Goal: Navigation & Orientation: Understand site structure

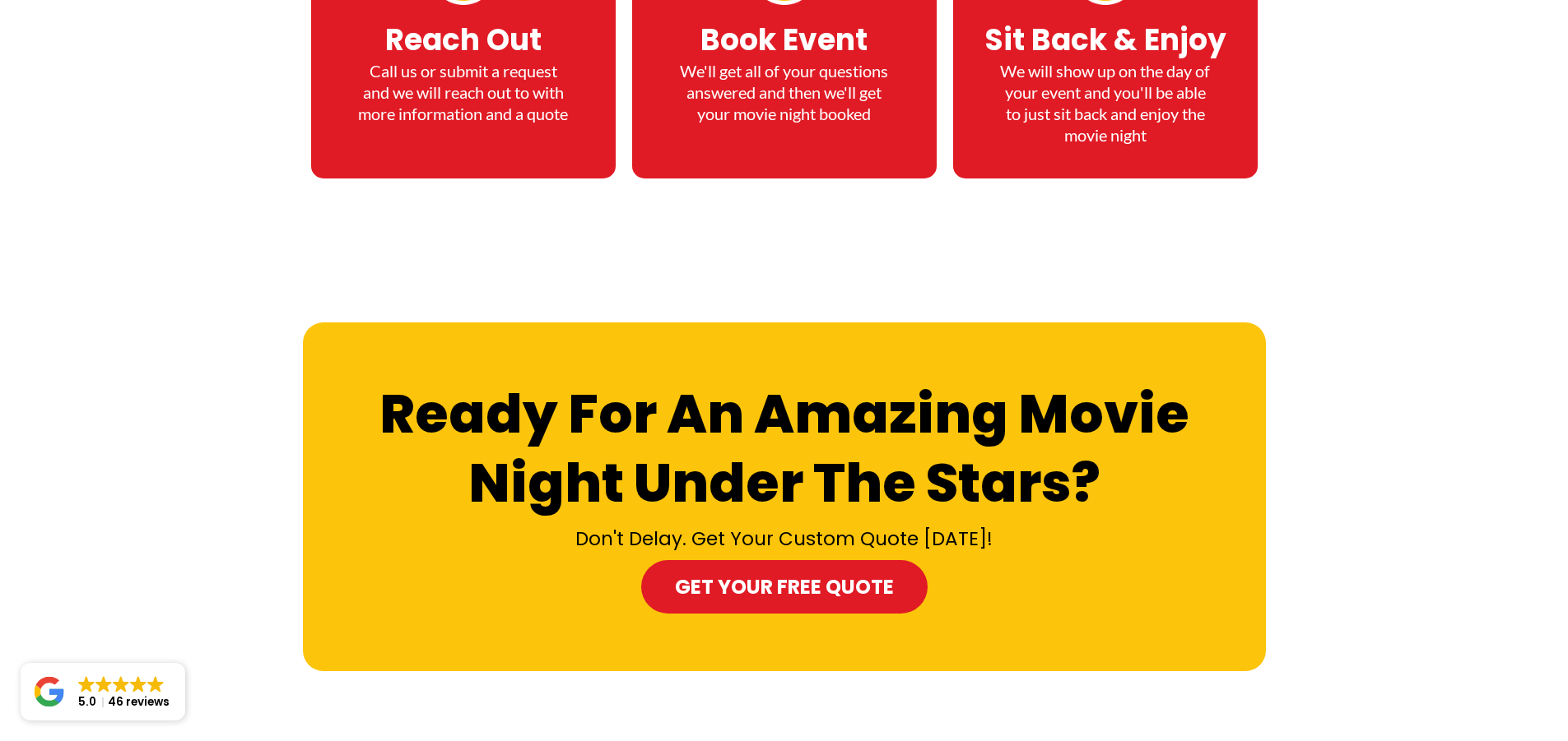
scroll to position [7797, 0]
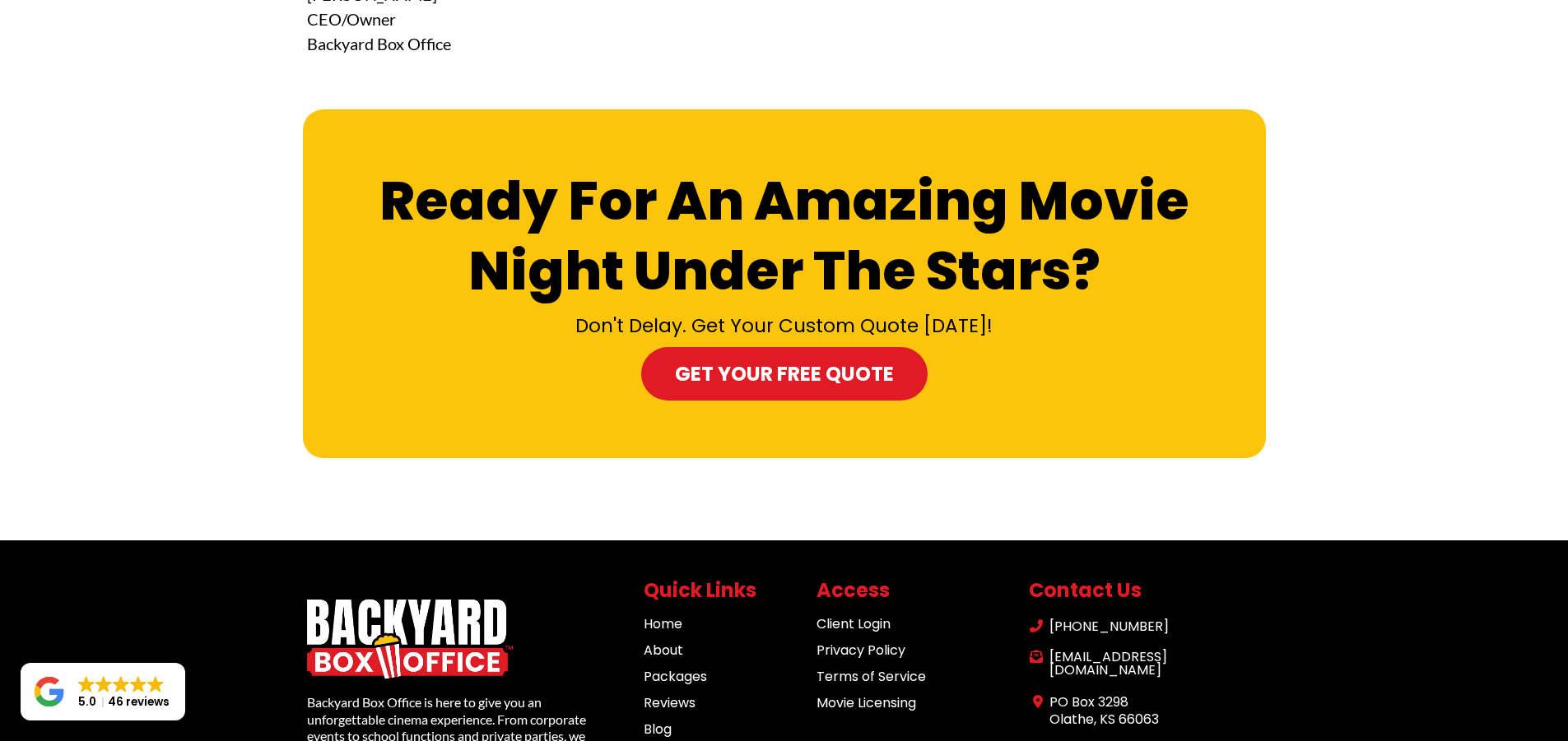
scroll to position [5102, 0]
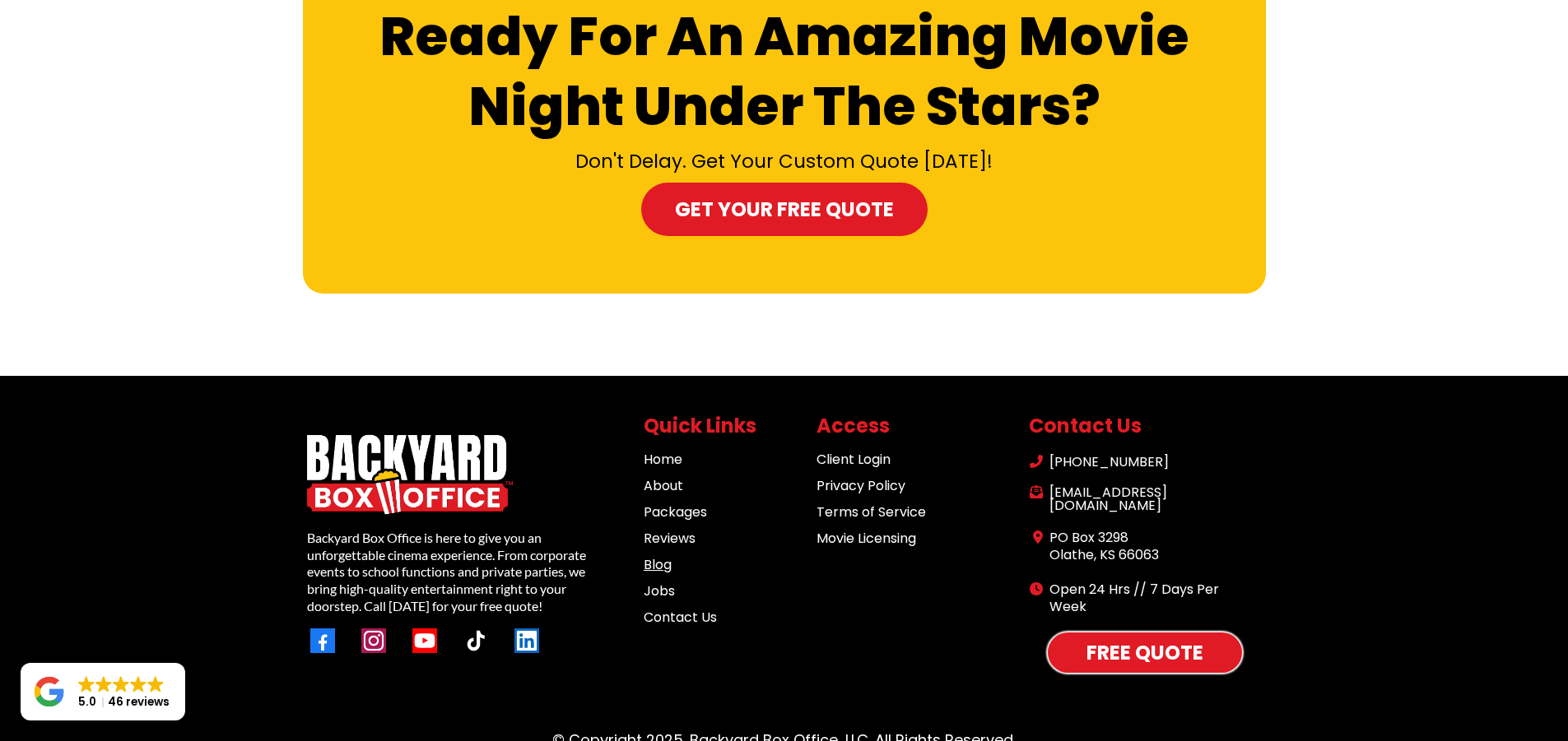
click at [659, 555] on link "Blog" at bounding box center [657, 565] width 28 height 19
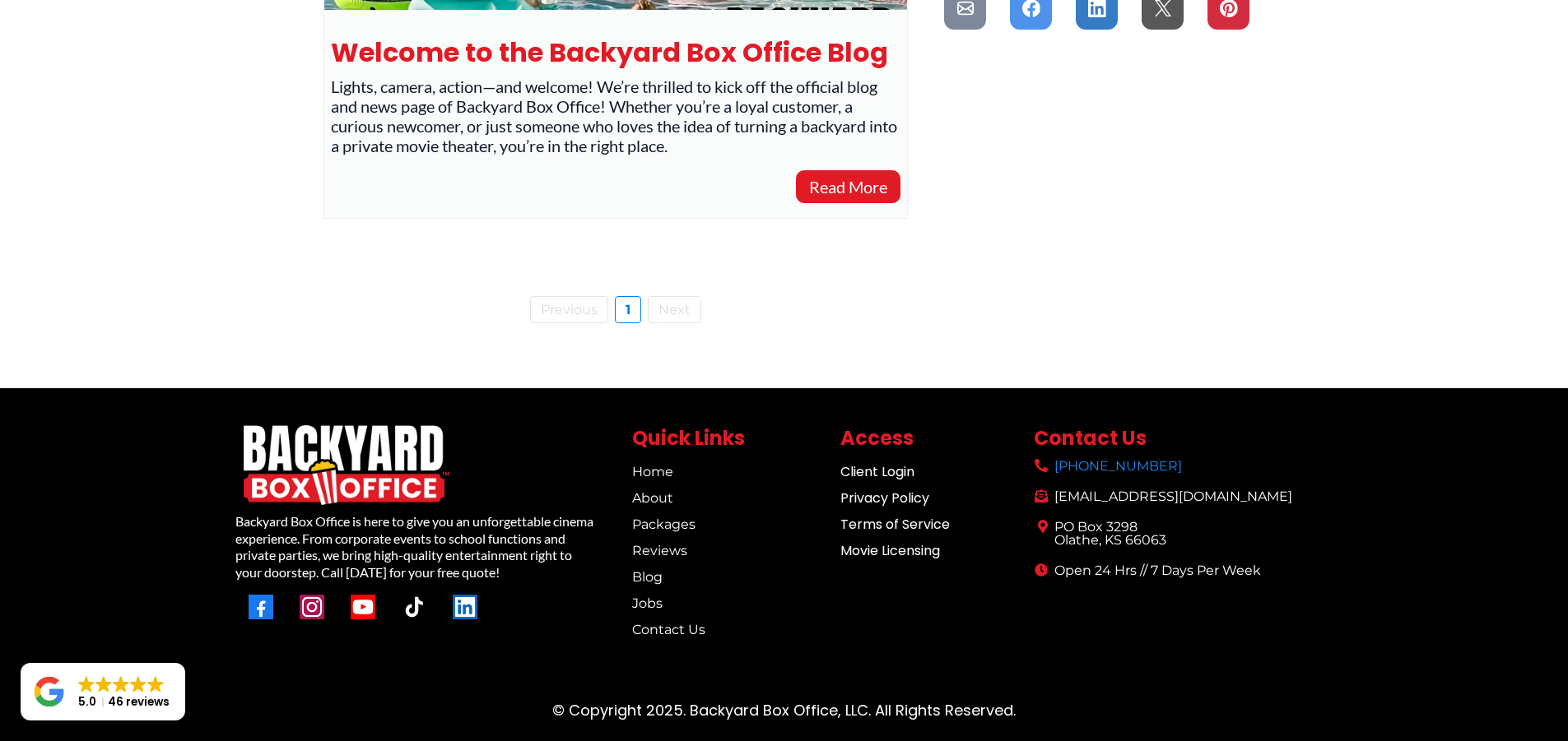
scroll to position [763, 0]
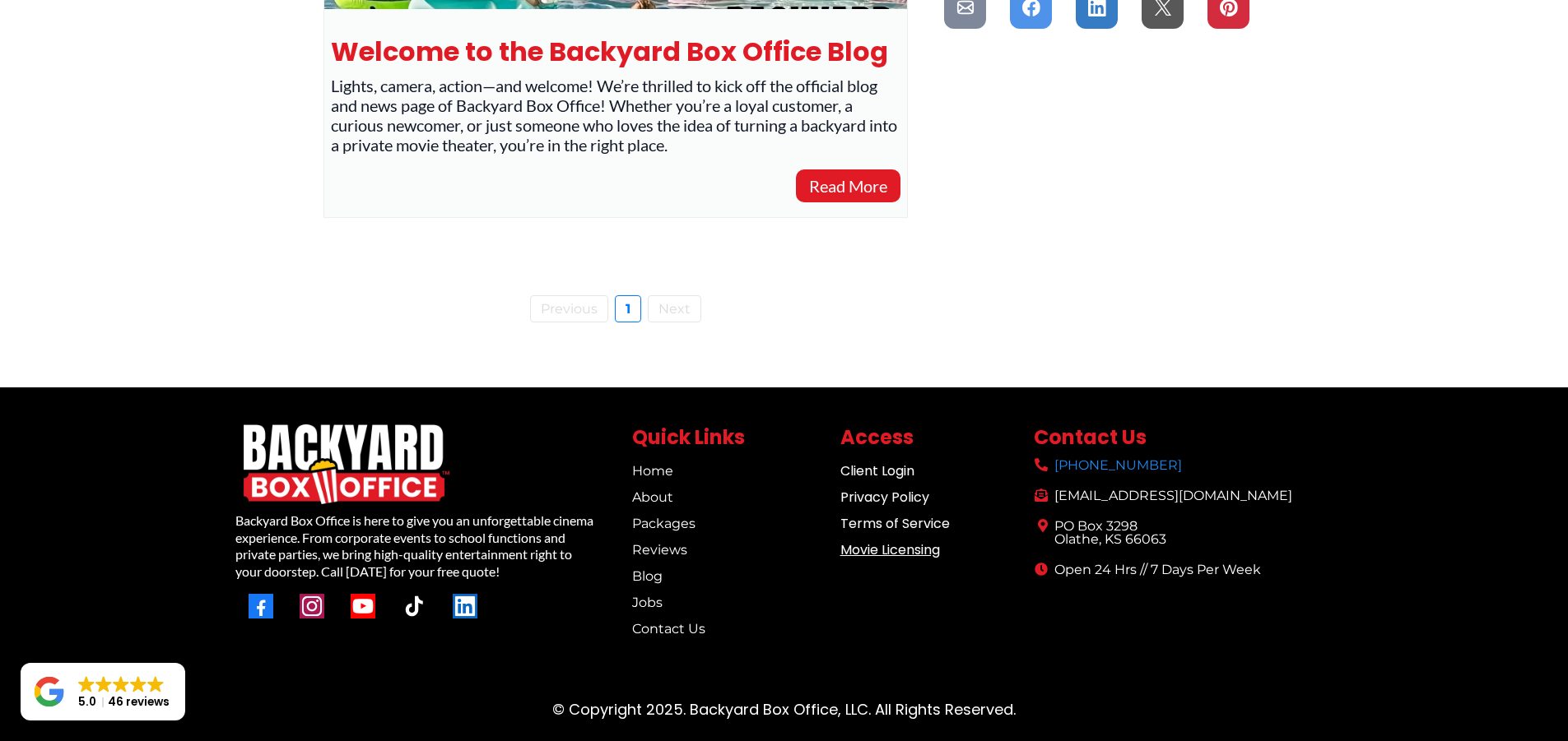
click at [892, 549] on span "Movie Licensing" at bounding box center [890, 550] width 99 height 19
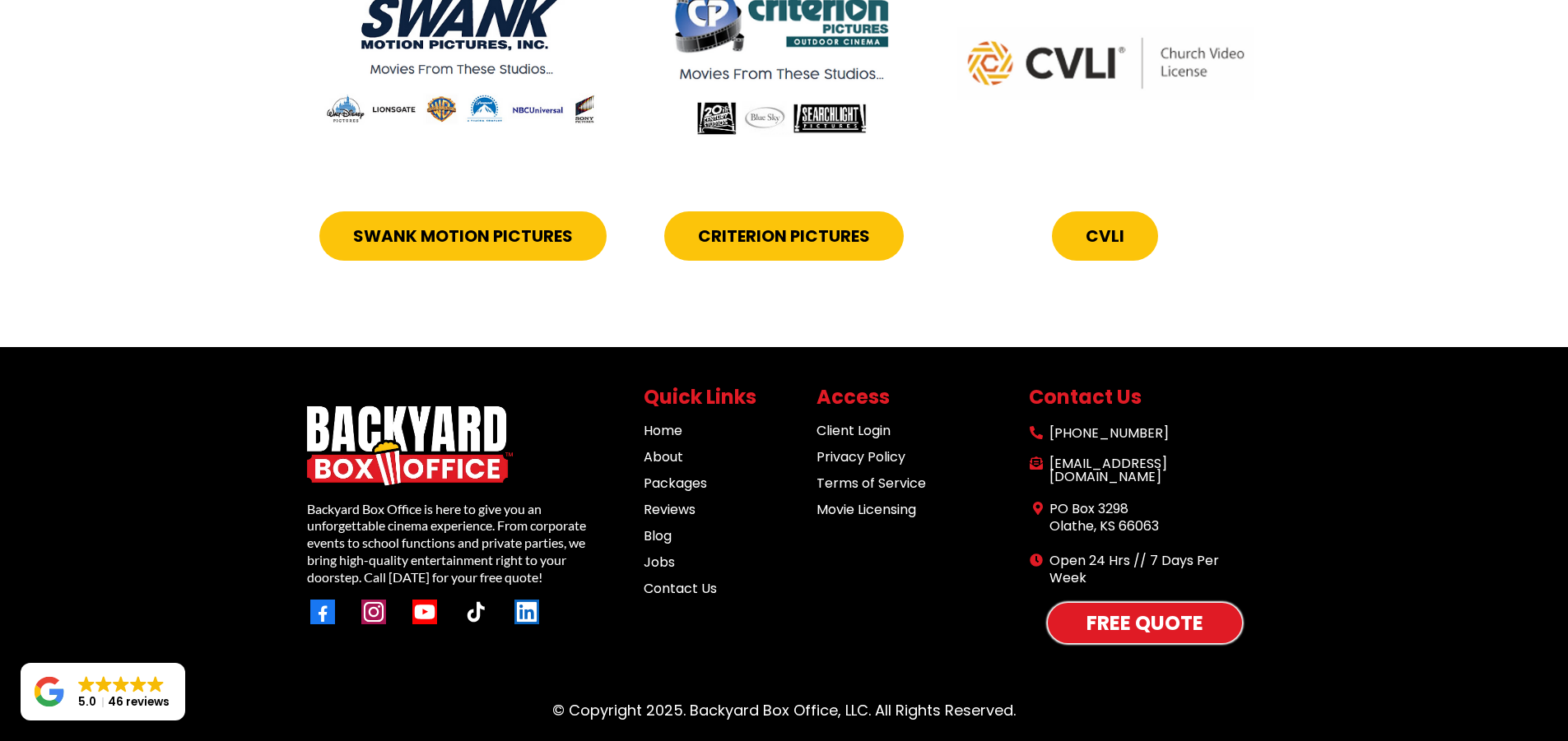
scroll to position [1761, 0]
click at [703, 493] on link "Packages" at bounding box center [675, 484] width 63 height 19
